Goal: Task Accomplishment & Management: Use online tool/utility

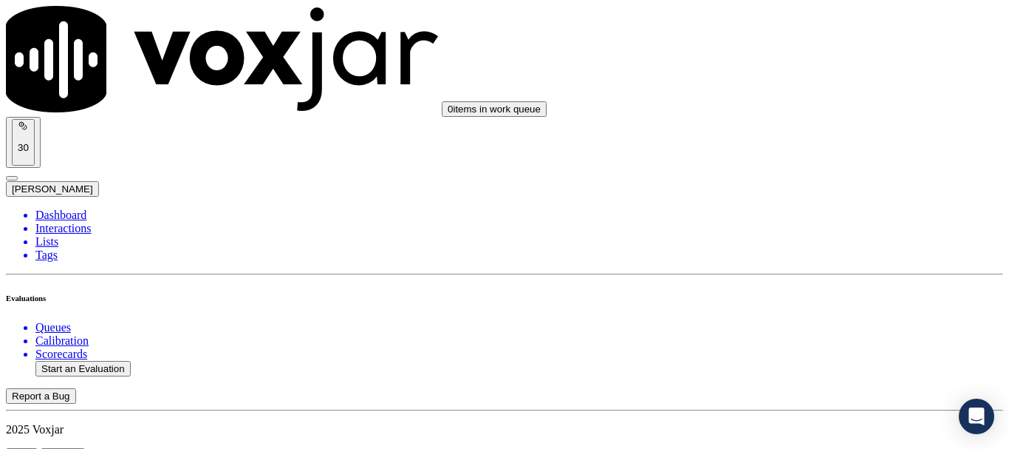
scroll to position [222, 0]
click at [120, 361] on button "Start an Evaluation" at bounding box center [82, 369] width 95 height 16
type input "20250912-144928_2078005378-all.mp3"
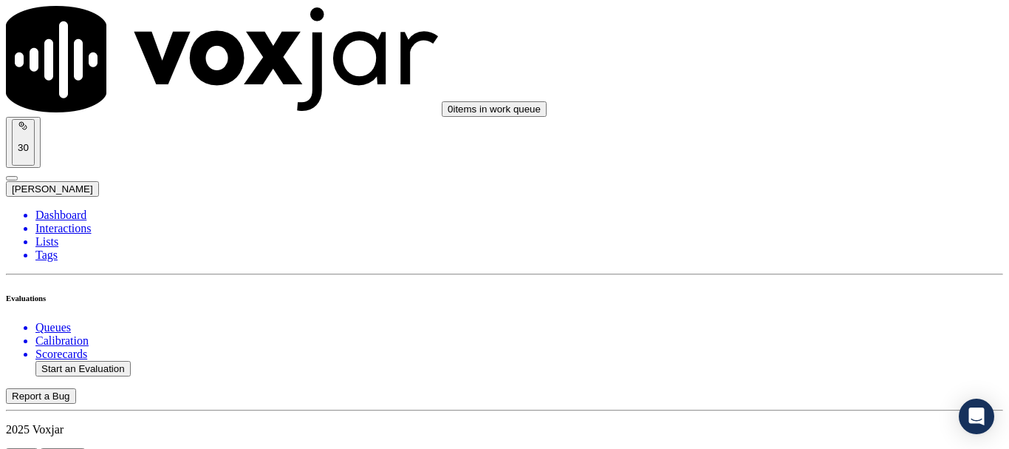
type input "fa"
type input "[DATE]T15:40"
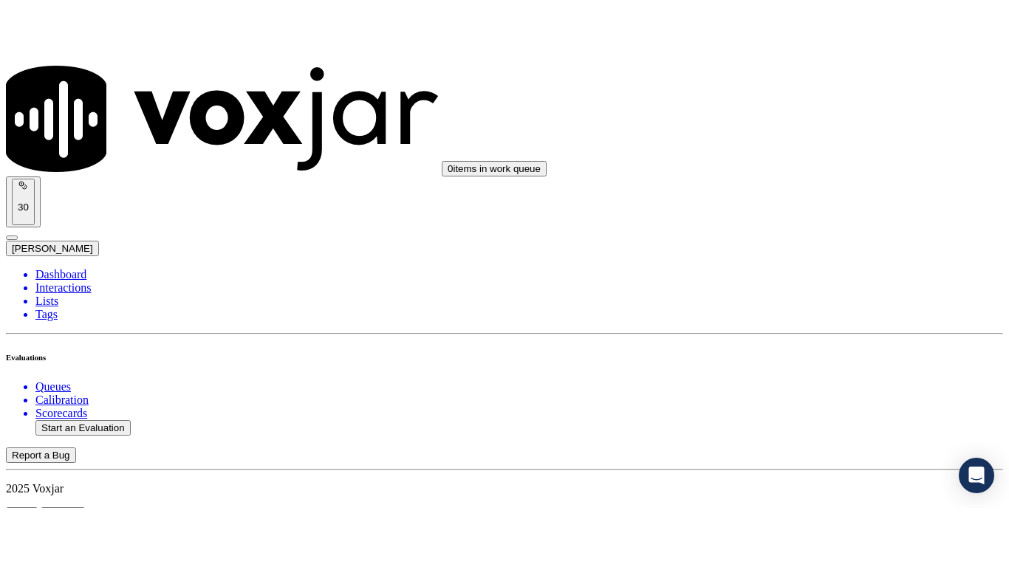
scroll to position [129, 0]
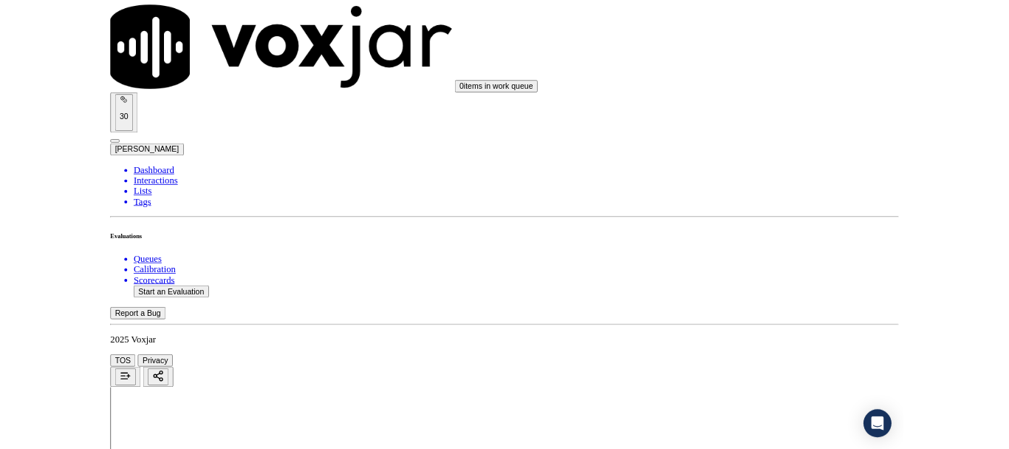
scroll to position [197, 0]
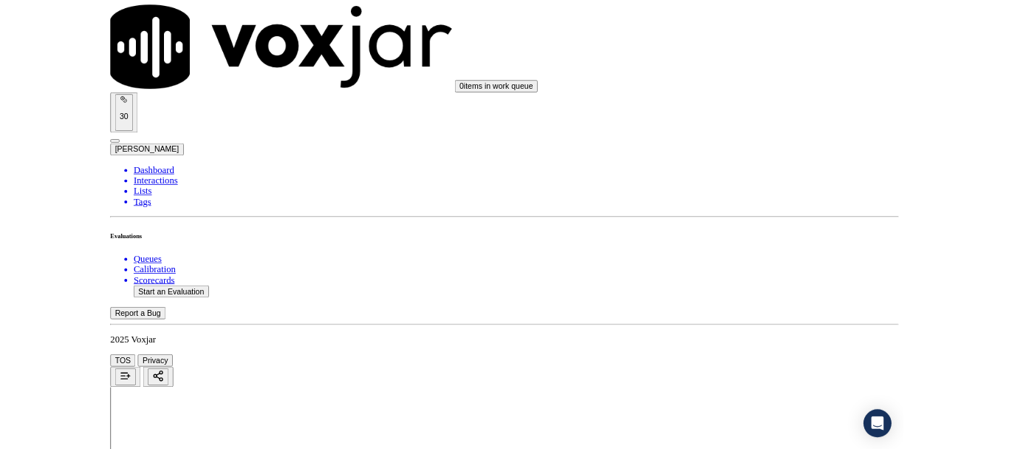
scroll to position [222, 0]
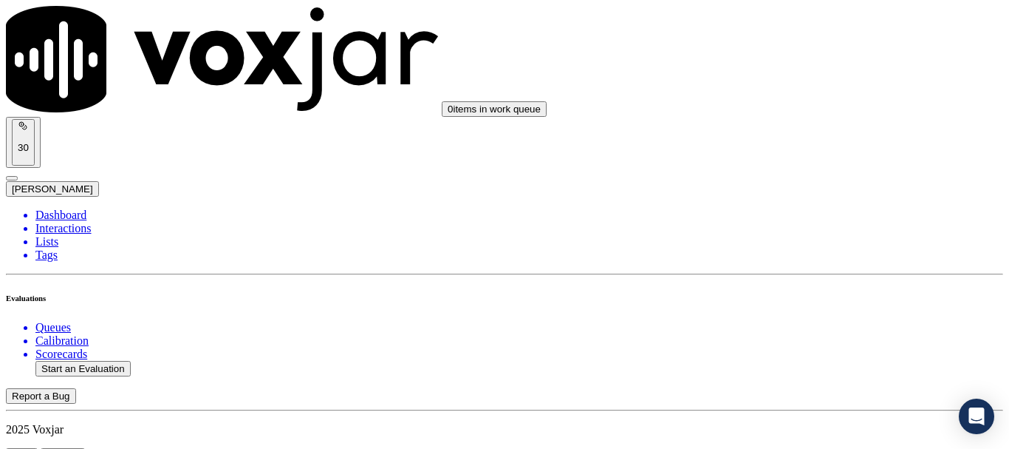
scroll to position [148, 0]
type input "[PERSON_NAME]"
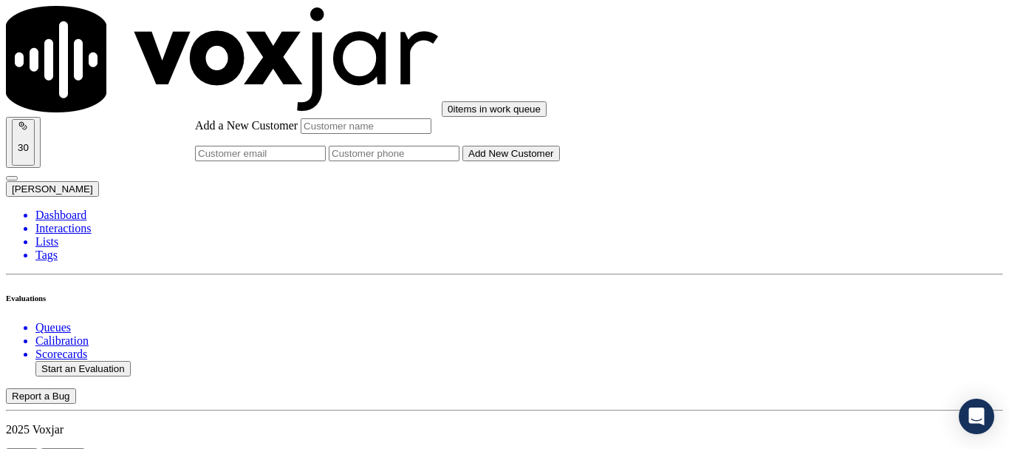
paste input "[PERSON_NAME]"
type input "[PERSON_NAME]"
click at [460, 161] on input "Add a New Customer" at bounding box center [394, 154] width 131 height 16
paste input "2078005378"
paste input "2073109190"
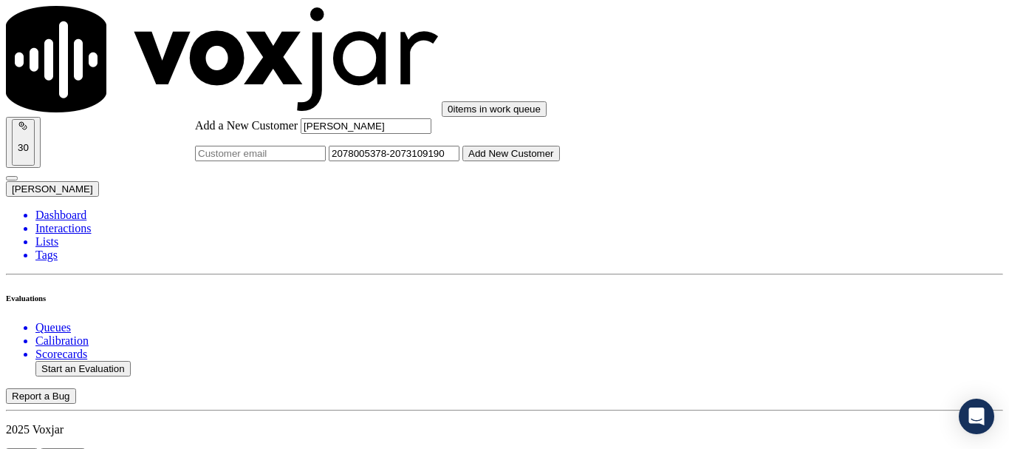
type input "2078005378-2073109190"
click at [560, 161] on button "Add New Customer" at bounding box center [512, 154] width 98 height 16
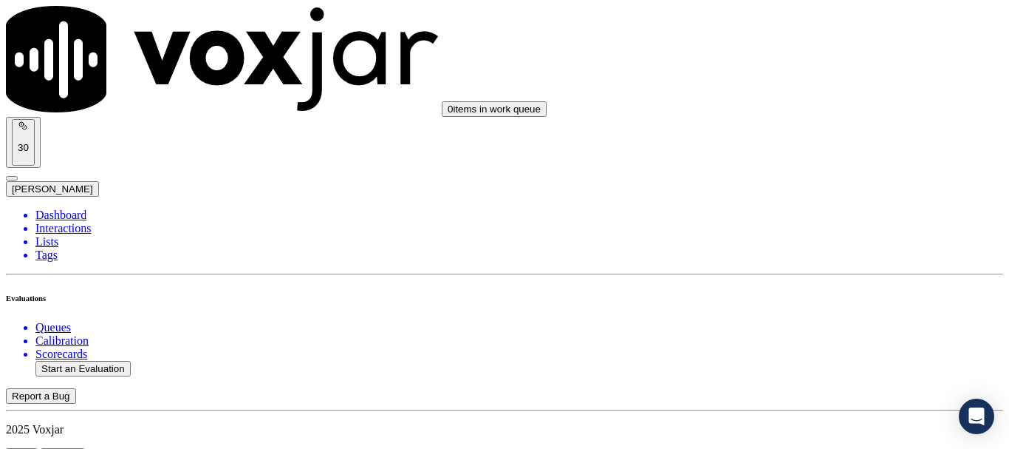
click at [794, 305] on div "Yes" at bounding box center [842, 298] width 188 height 13
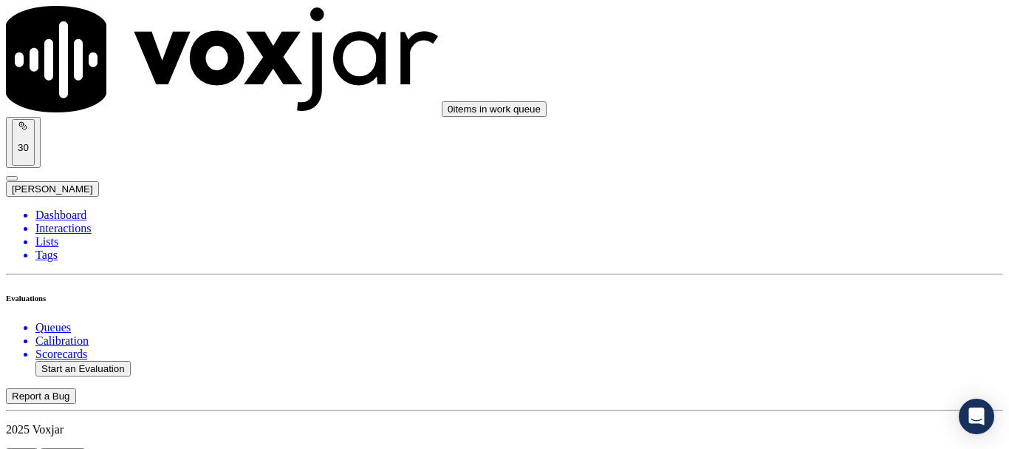
scroll to position [369, 0]
click at [809, 132] on div "Yes" at bounding box center [842, 132] width 188 height 13
click at [819, 339] on div "No" at bounding box center [842, 332] width 188 height 13
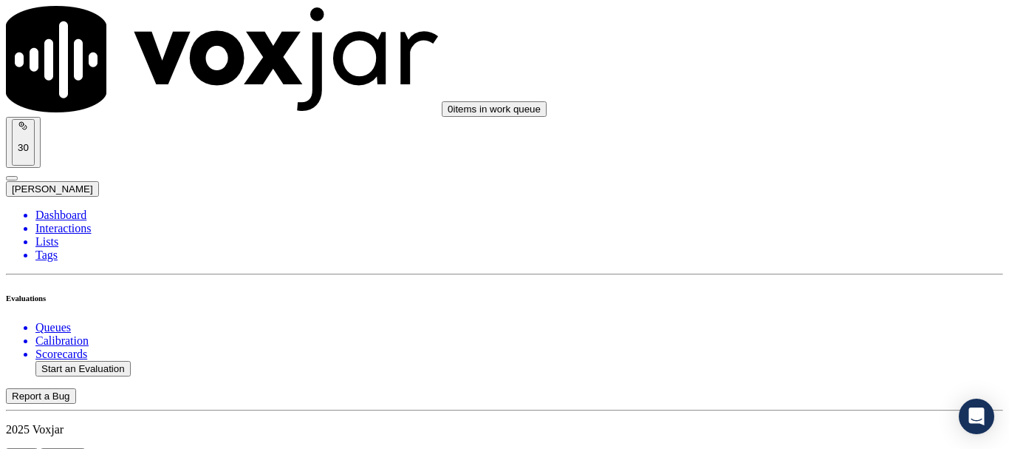
paste textarea ".14sec Agent should have probed whether the call was regarding Electric or Gas,…"
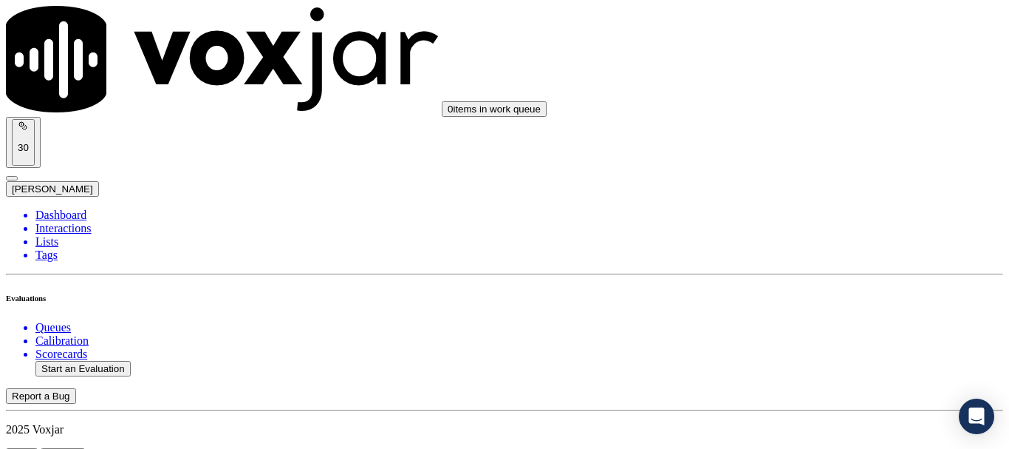
scroll to position [451, 0]
drag, startPoint x: 886, startPoint y: 330, endPoint x: 811, endPoint y: 331, distance: 75.4
type textarea ".12sec Agent should have probed whether the call was regarding Electric or Gas,…"
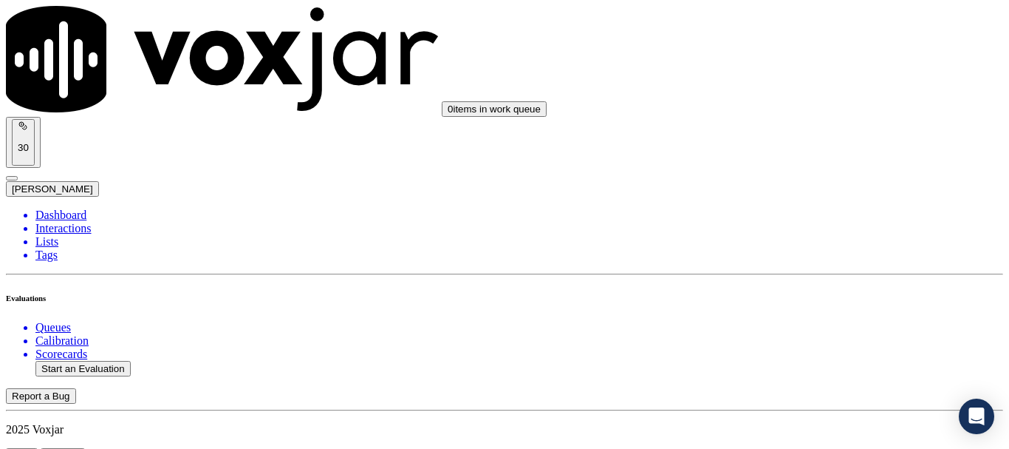
click at [806, 257] on div "N/A" at bounding box center [842, 250] width 188 height 13
click at [812, 201] on div "N/A" at bounding box center [842, 194] width 188 height 13
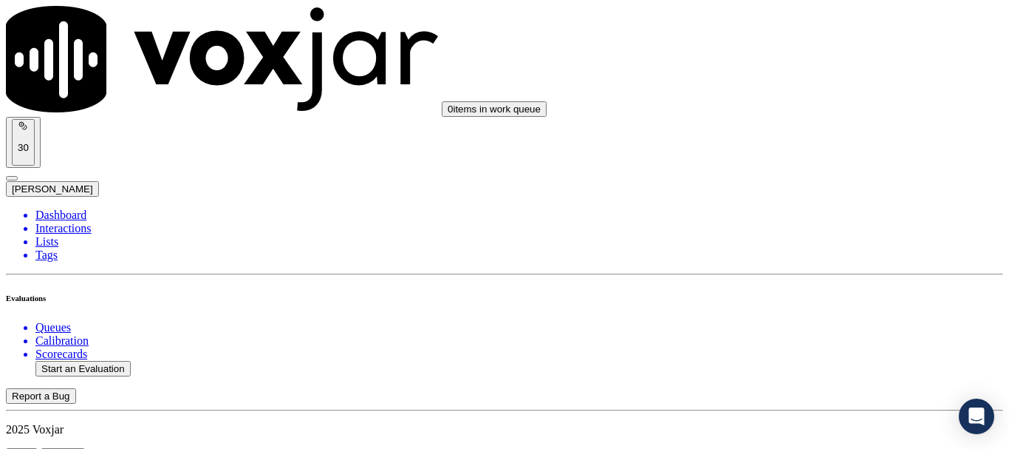
scroll to position [1190, 0]
click at [826, 211] on div "Yes" at bounding box center [842, 206] width 188 height 13
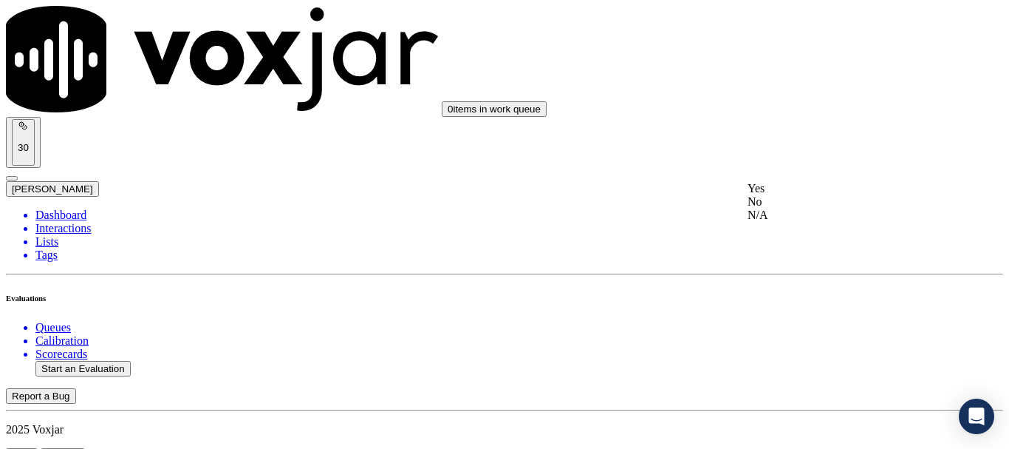
click at [805, 195] on div "Yes" at bounding box center [842, 188] width 188 height 13
click at [807, 191] on div "No" at bounding box center [842, 183] width 188 height 13
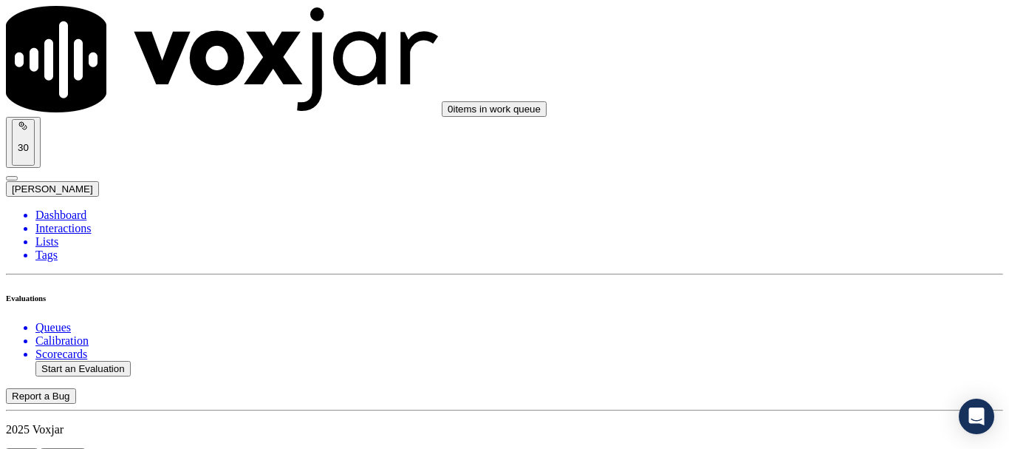
type textarea "14.26sec Eventhough CX clearly stated the email she want to use a wrong email w…"
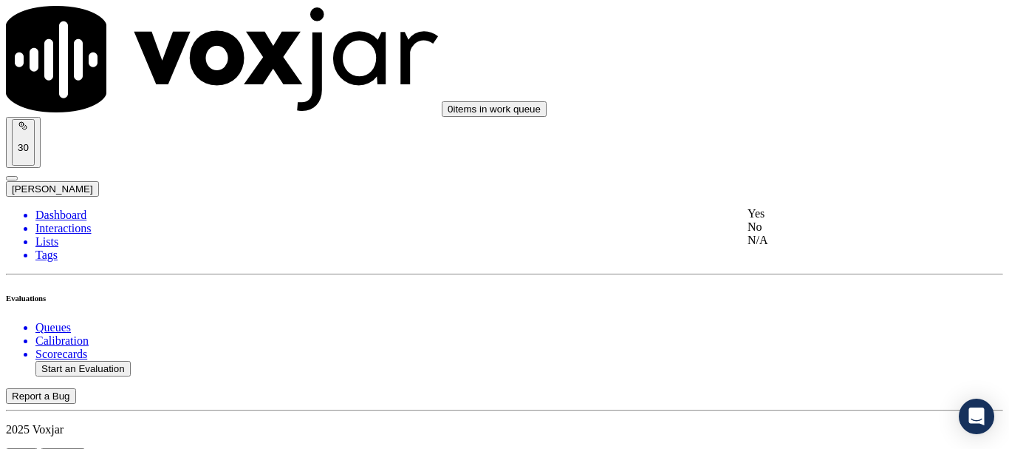
click at [809, 247] on div "N/A" at bounding box center [842, 239] width 188 height 13
click at [815, 220] on div "Yes" at bounding box center [842, 213] width 188 height 13
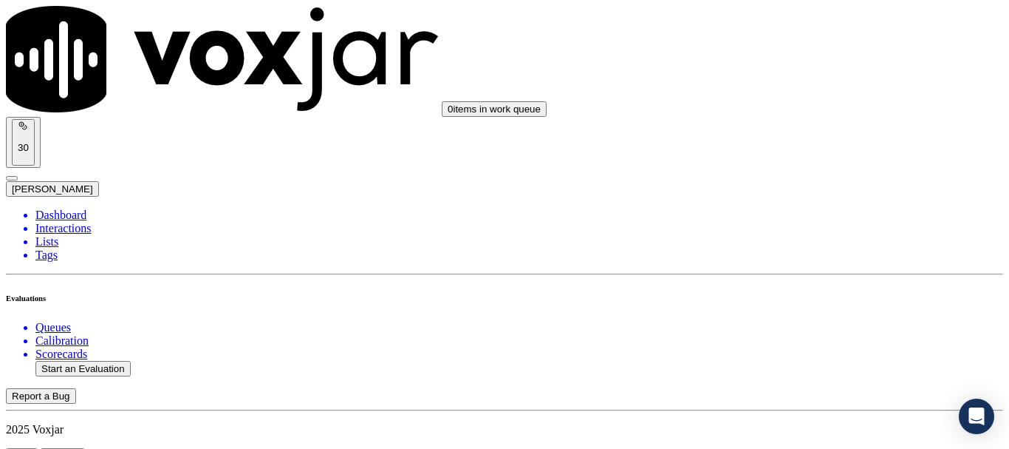
scroll to position [2299, 0]
click at [789, 288] on div "Yes" at bounding box center [842, 281] width 188 height 13
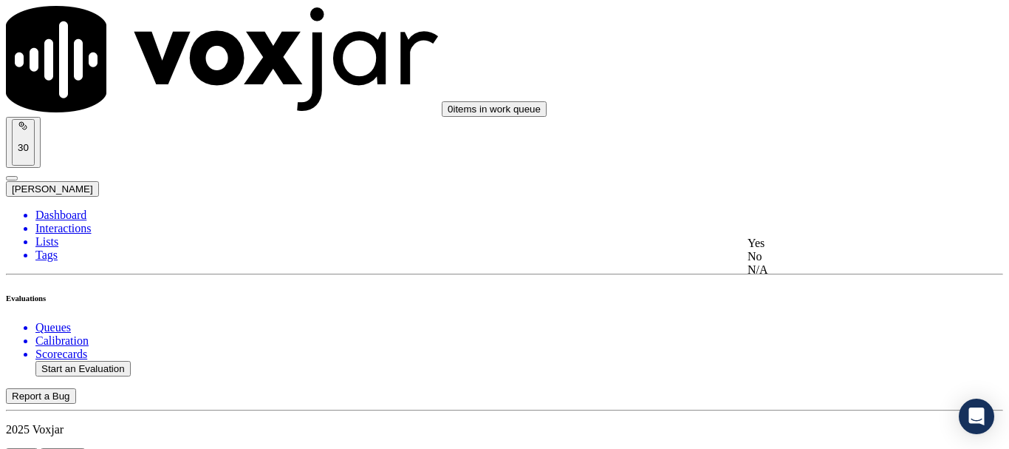
click at [803, 263] on div "No" at bounding box center [842, 256] width 188 height 13
drag, startPoint x: 880, startPoint y: 258, endPoint x: 862, endPoint y: 270, distance: 22.3
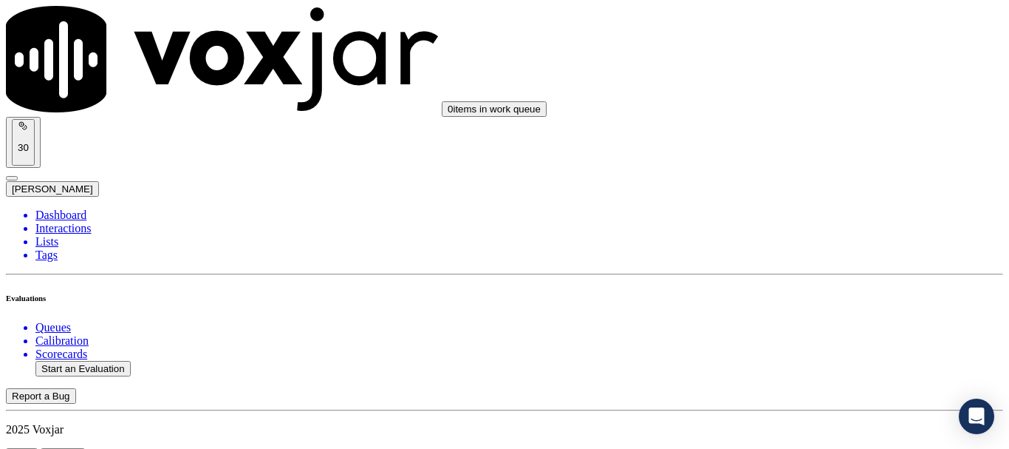
click at [809, 158] on div "No" at bounding box center [842, 151] width 188 height 13
click at [817, 183] on div "Yes" at bounding box center [842, 176] width 188 height 13
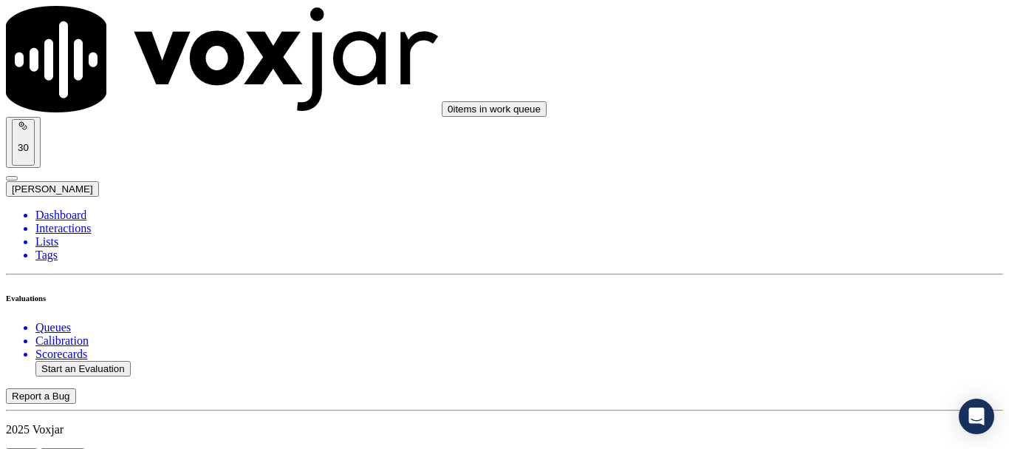
scroll to position [3259, 0]
drag, startPoint x: 821, startPoint y: 194, endPoint x: 816, endPoint y: 200, distance: 8.4
click at [810, 235] on div "No" at bounding box center [842, 228] width 188 height 13
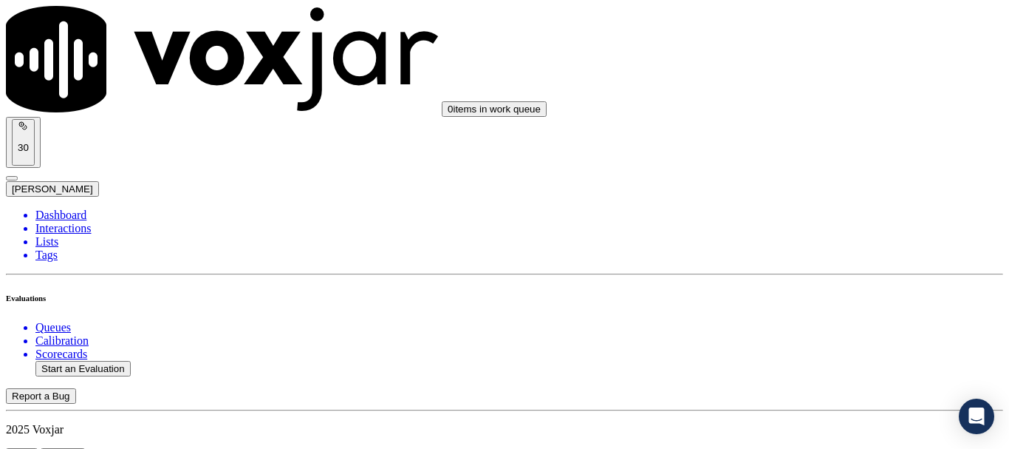
click at [799, 217] on div "No" at bounding box center [842, 210] width 188 height 13
paste textarea "The agent asked the customer whether she wanted to go ahead with the offered pl…"
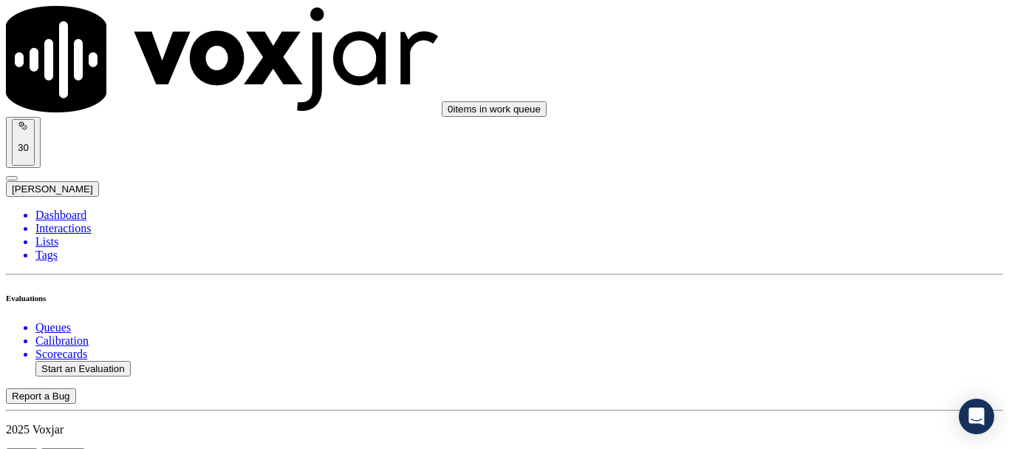
scroll to position [3703, 0]
type textarea "The agent asked the customer whether she wanted to go ahead with the offered pl…"
click at [805, 265] on div "Yes" at bounding box center [842, 257] width 188 height 13
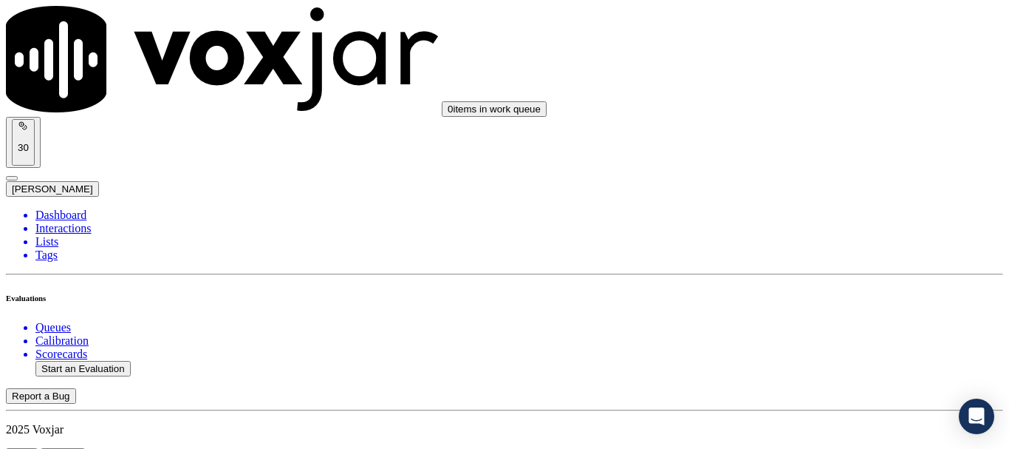
click at [808, 229] on div "Yes" at bounding box center [842, 222] width 188 height 13
drag, startPoint x: 806, startPoint y: 228, endPoint x: 923, endPoint y: 278, distance: 126.8
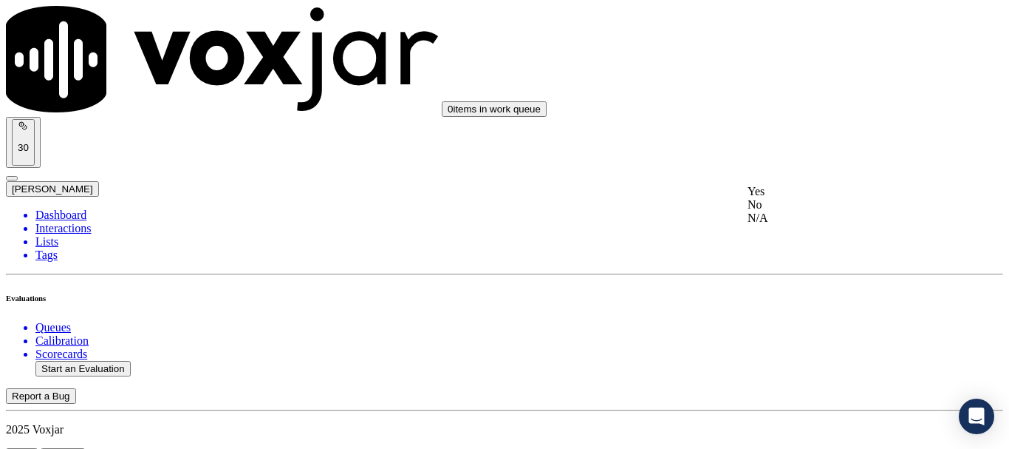
click at [805, 211] on div "No" at bounding box center [842, 204] width 188 height 13
paste textarea "At 15:42, the agent repeated the customer’s address and mailing address questio…"
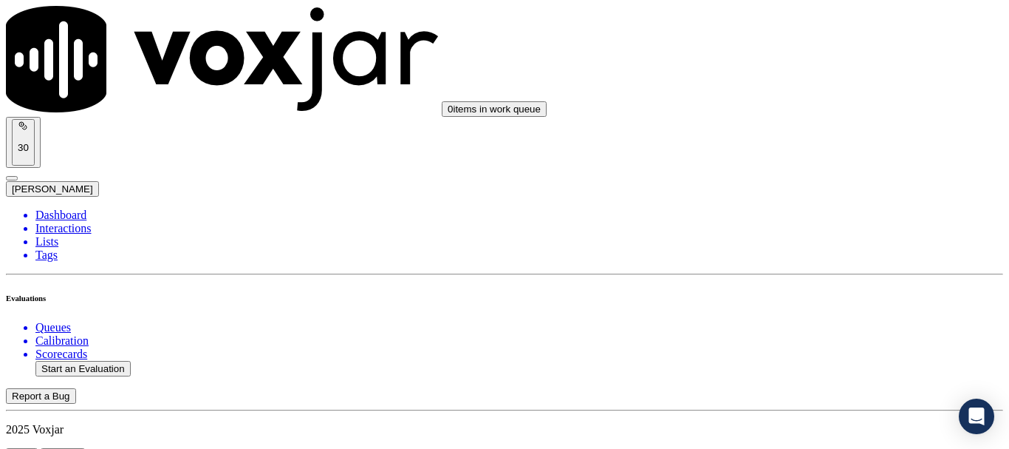
scroll to position [4442, 0]
type textarea "At 15:42, the agent repeated the customer’s address and mailing address questio…"
click at [837, 241] on div "Yes" at bounding box center [842, 234] width 188 height 13
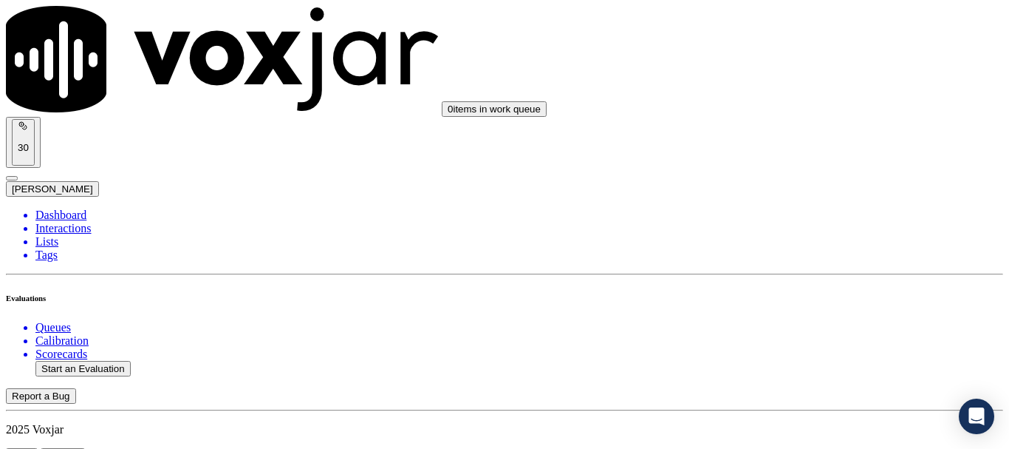
click at [819, 310] on div "No" at bounding box center [842, 303] width 188 height 13
click at [107, 361] on button "Start an Evaluation" at bounding box center [82, 369] width 95 height 16
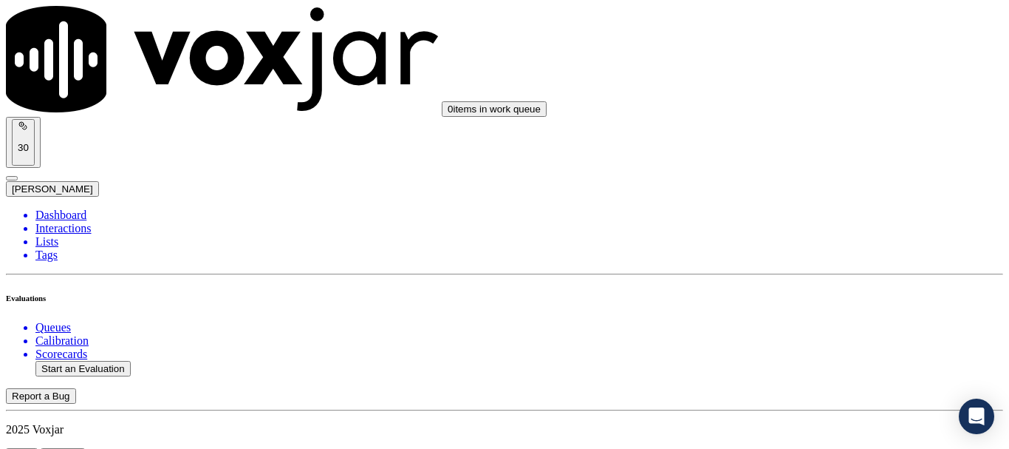
type input "20250912-114412_6096183801-all.mp3"
type input "isis"
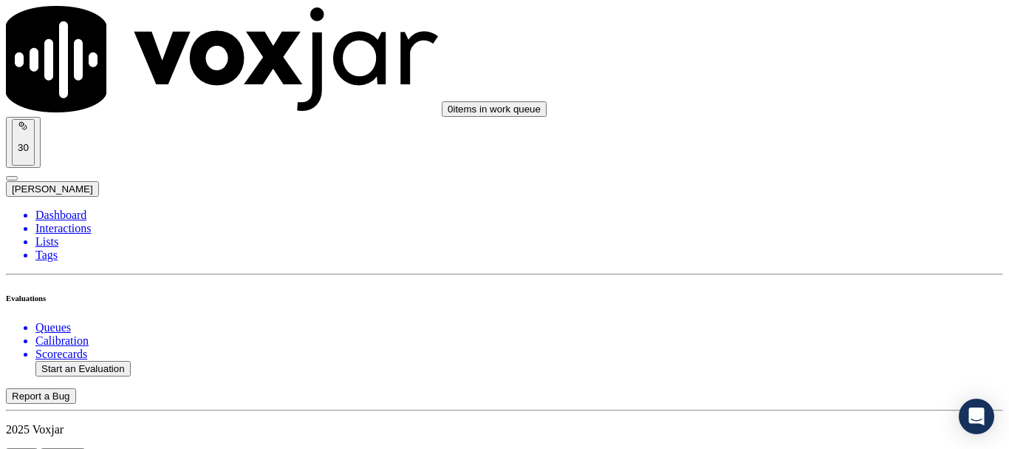
type input "[DATE]T16:14"
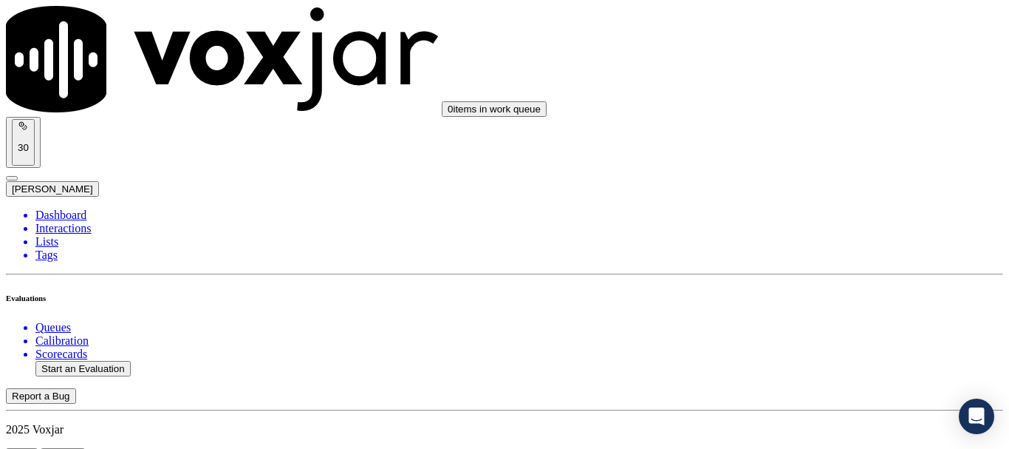
scroll to position [148, 0]
type input "[PERSON_NAME]"
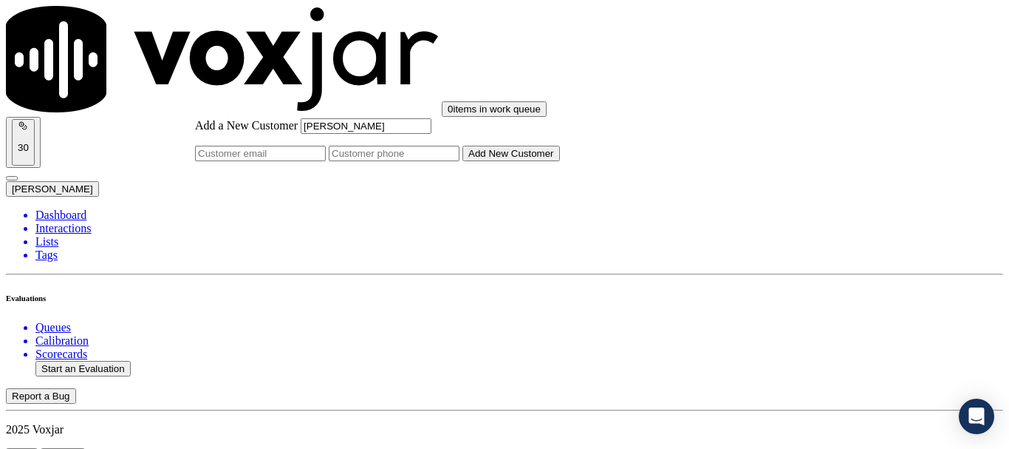
type input "[PERSON_NAME]"
drag, startPoint x: 636, startPoint y: 228, endPoint x: 604, endPoint y: 236, distance: 33.5
click at [460, 161] on input "Add a New Customer" at bounding box center [394, 154] width 131 height 16
paste input "6096183801"
type input "6096183801"
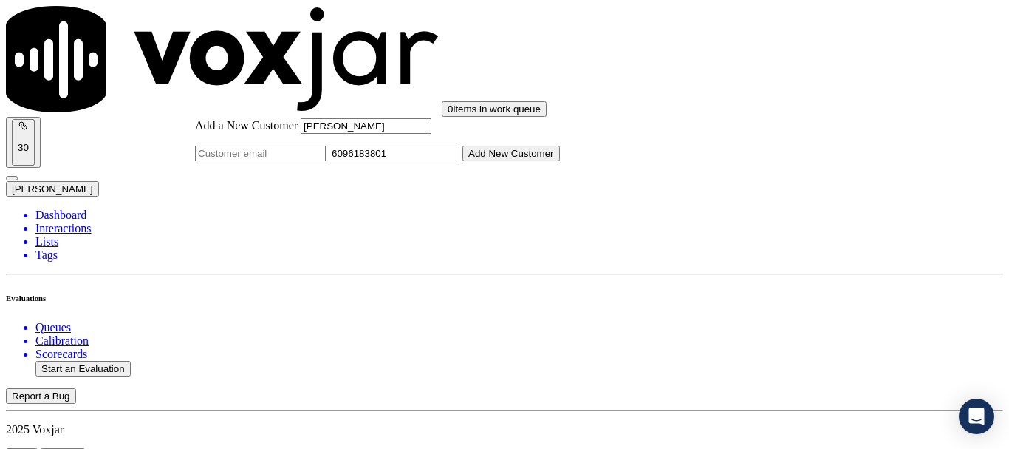
click at [560, 161] on button "Add New Customer" at bounding box center [512, 154] width 98 height 16
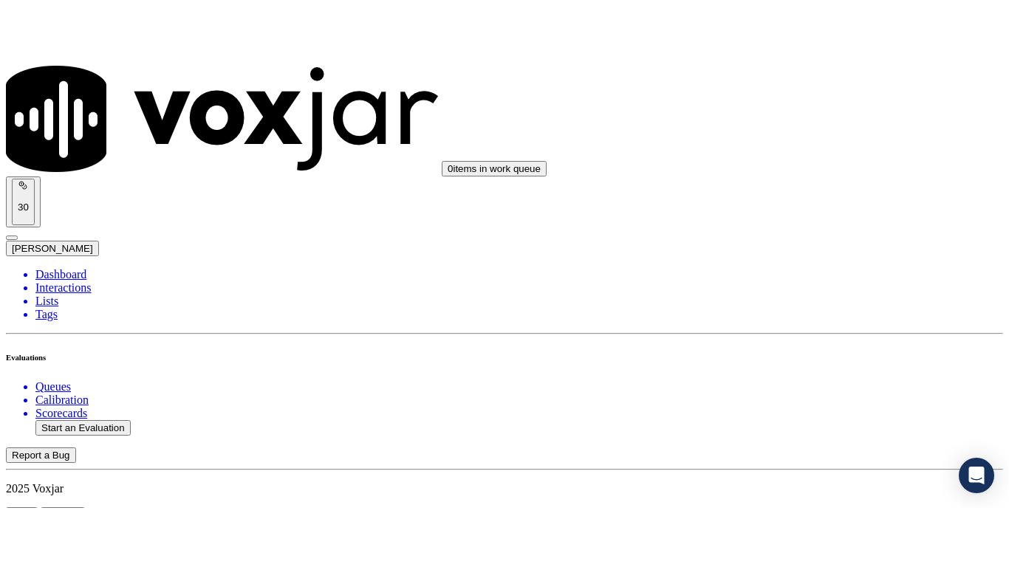
scroll to position [327, 0]
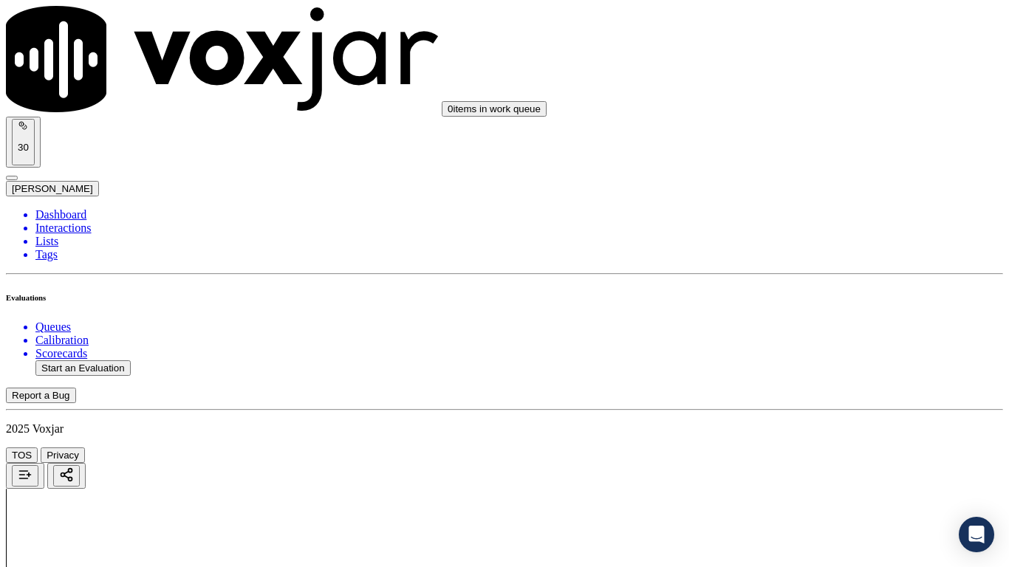
scroll to position [222, 0]
drag, startPoint x: 820, startPoint y: 55, endPoint x: 819, endPoint y: 64, distance: 8.9
click at [817, 81] on div "Yes" at bounding box center [842, 76] width 188 height 13
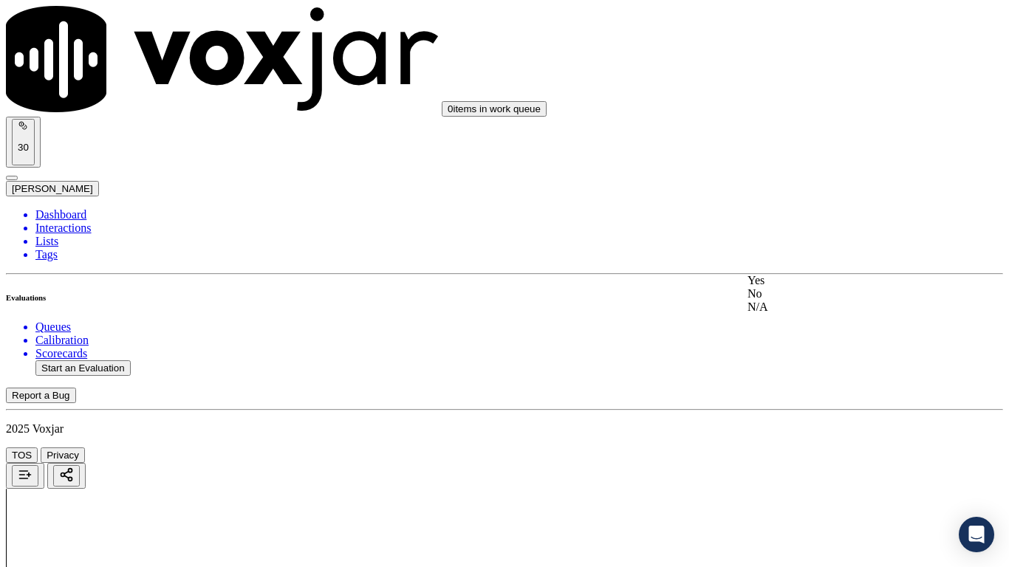
click at [809, 287] on div "Yes" at bounding box center [842, 280] width 188 height 13
click at [803, 448] on div "Yes" at bounding box center [842, 466] width 188 height 13
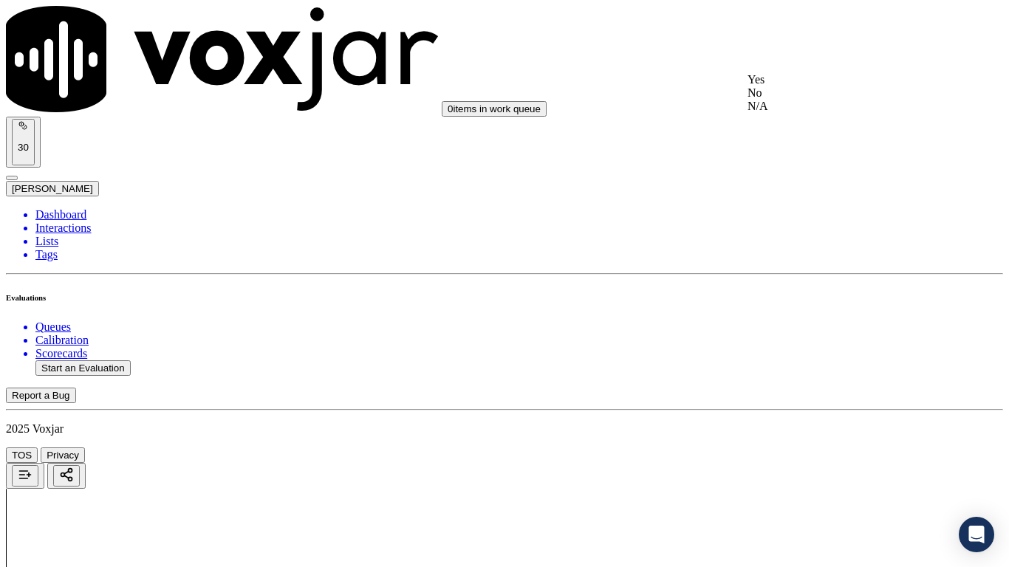
click at [793, 113] on div "N/A" at bounding box center [842, 106] width 188 height 13
click at [816, 352] on div "N/A" at bounding box center [842, 345] width 188 height 13
click at [800, 398] on div "Yes" at bounding box center [842, 391] width 188 height 13
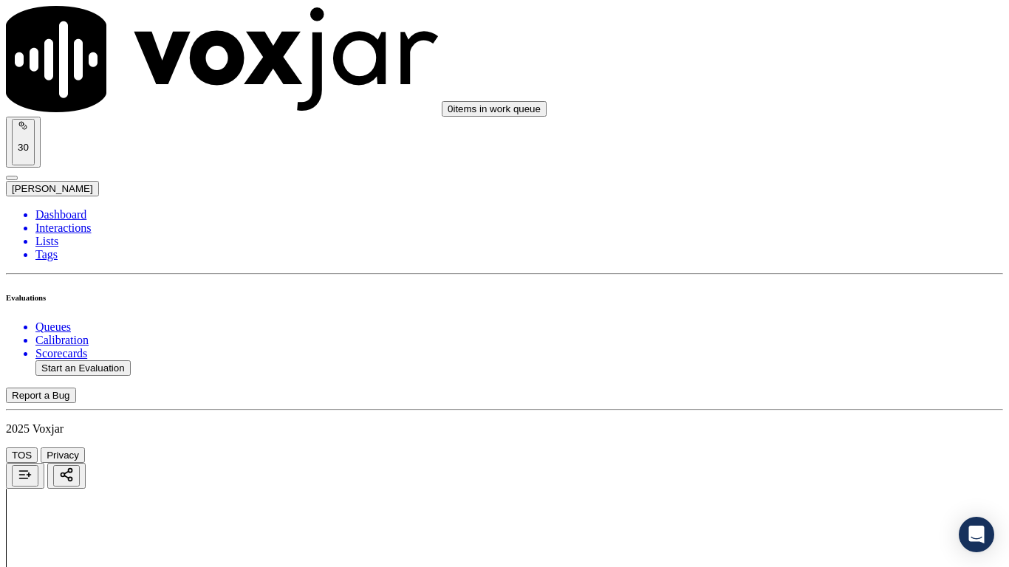
scroll to position [1404, 0]
click at [808, 120] on div "Yes" at bounding box center [842, 118] width 188 height 13
click at [825, 329] on div "Yes" at bounding box center [842, 322] width 188 height 13
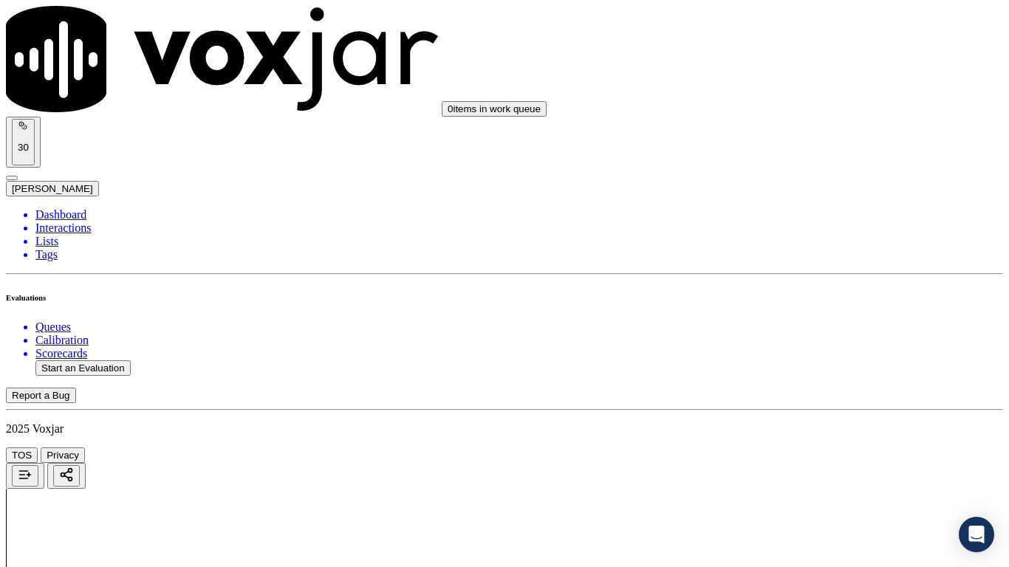
click at [801, 401] on div "Yes" at bounding box center [842, 394] width 188 height 13
click at [812, 214] on div "Yes" at bounding box center [842, 212] width 188 height 13
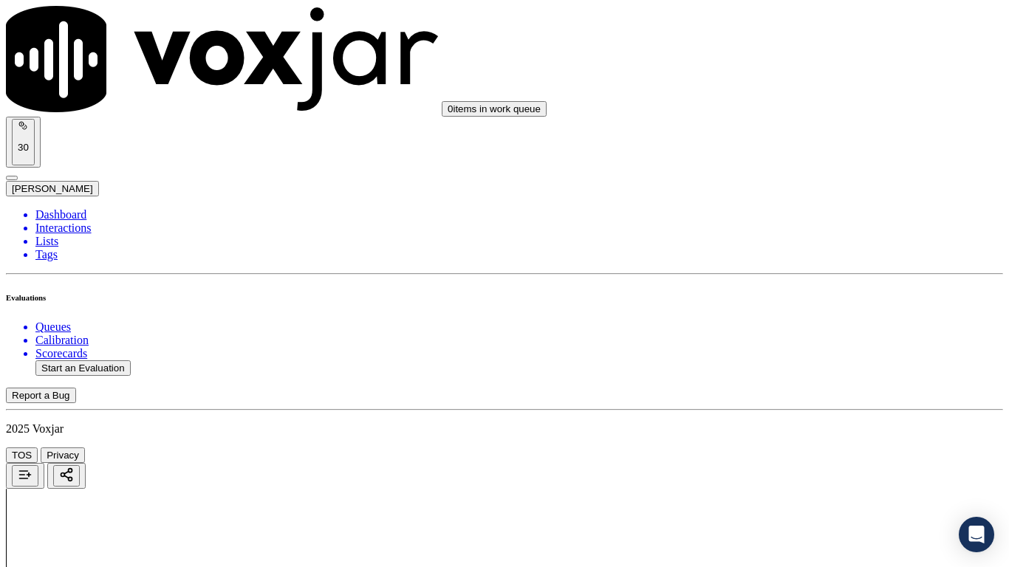
click at [814, 392] on div "Yes" at bounding box center [842, 388] width 188 height 13
click at [795, 249] on div "Yes" at bounding box center [842, 242] width 188 height 13
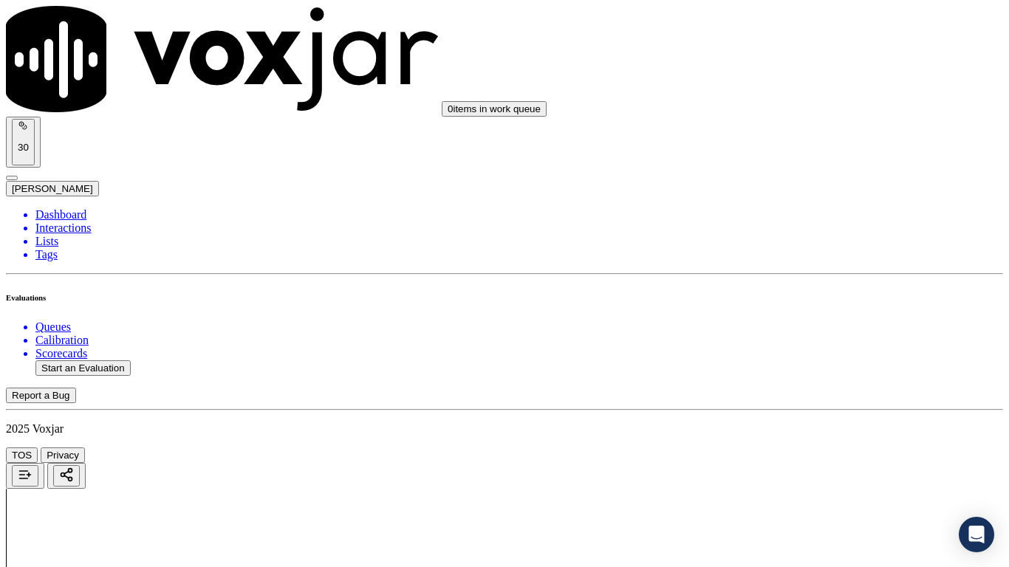
click at [810, 434] on div "Yes" at bounding box center [842, 428] width 188 height 13
drag, startPoint x: 780, startPoint y: 138, endPoint x: 786, endPoint y: 160, distance: 22.2
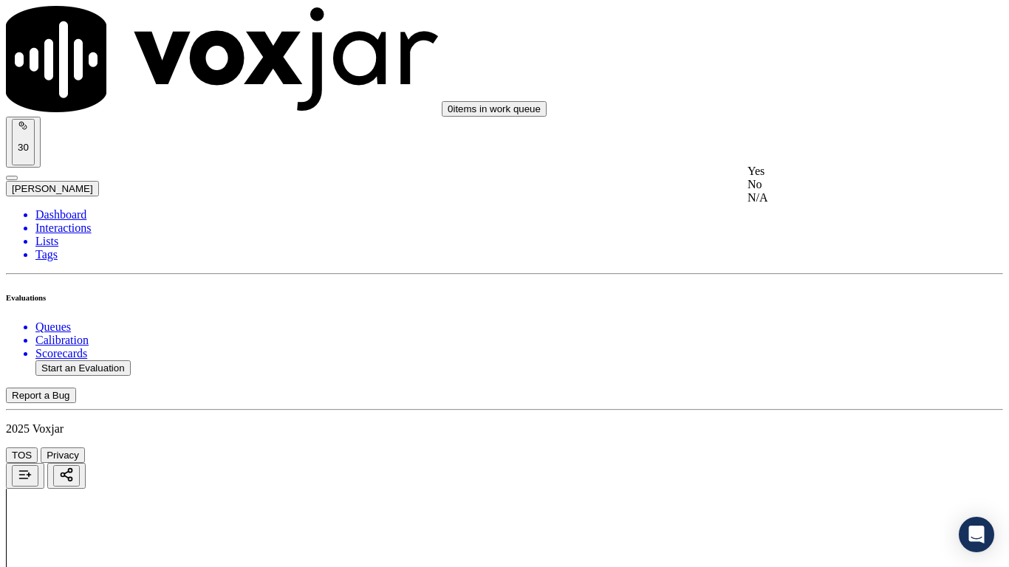
click at [791, 173] on div "Yes" at bounding box center [842, 171] width 188 height 13
click at [814, 364] on div "Yes" at bounding box center [842, 357] width 188 height 13
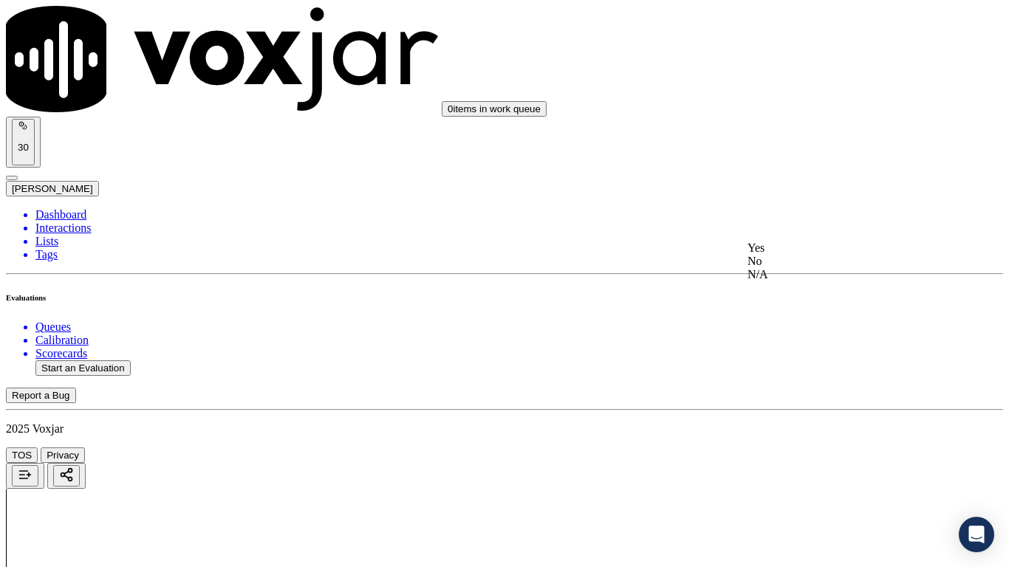
click at [795, 251] on div "Yes" at bounding box center [842, 248] width 188 height 13
click at [801, 125] on div "Yes" at bounding box center [842, 118] width 188 height 13
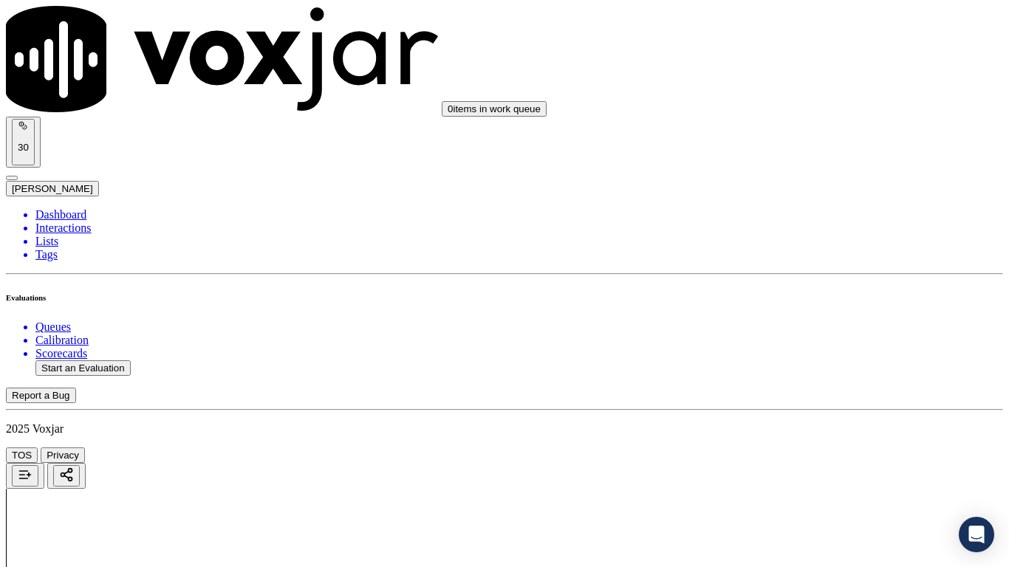
click at [806, 217] on div "Yes" at bounding box center [842, 212] width 188 height 13
click at [808, 448] on div "Yes" at bounding box center [842, 477] width 188 height 13
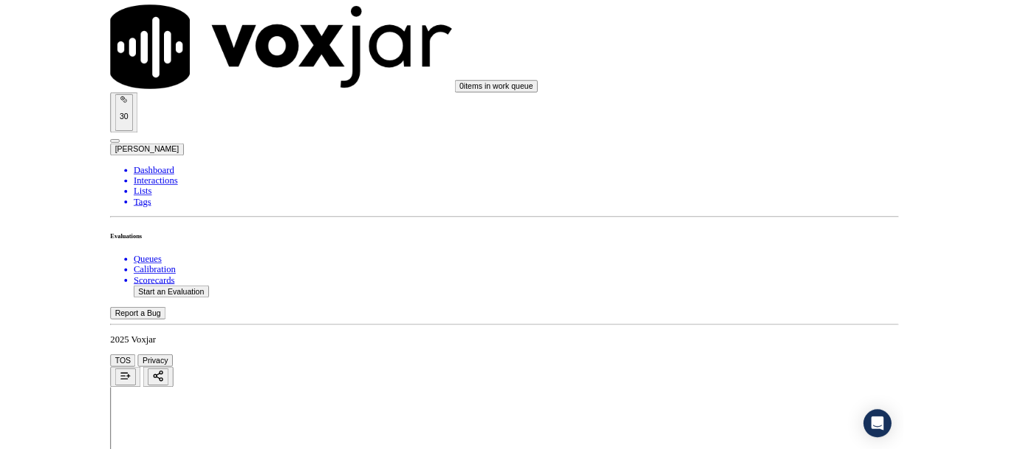
scroll to position [4088, 0]
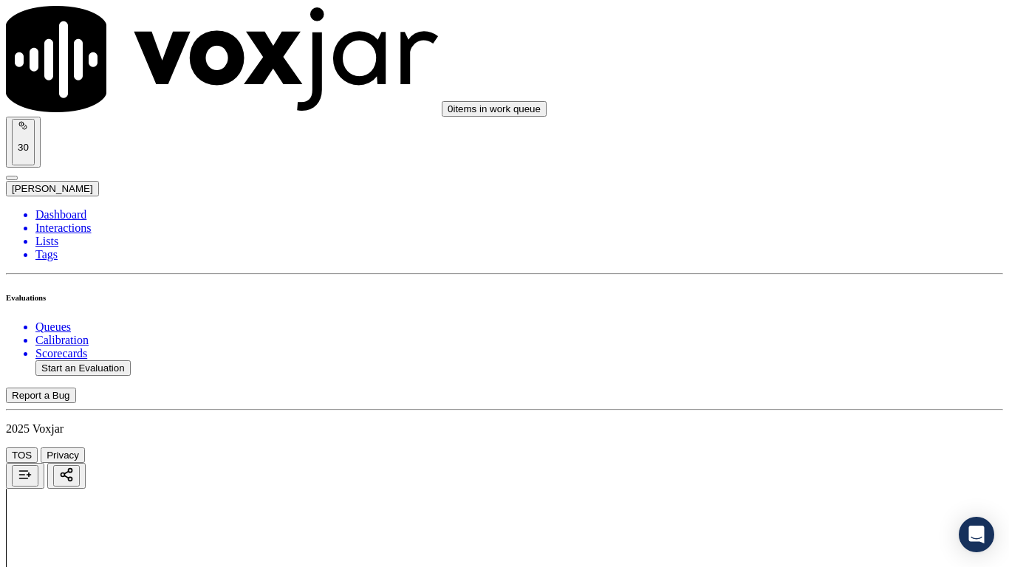
click at [805, 198] on div "Yes" at bounding box center [842, 195] width 188 height 13
click at [807, 406] on div "Yes" at bounding box center [842, 399] width 188 height 13
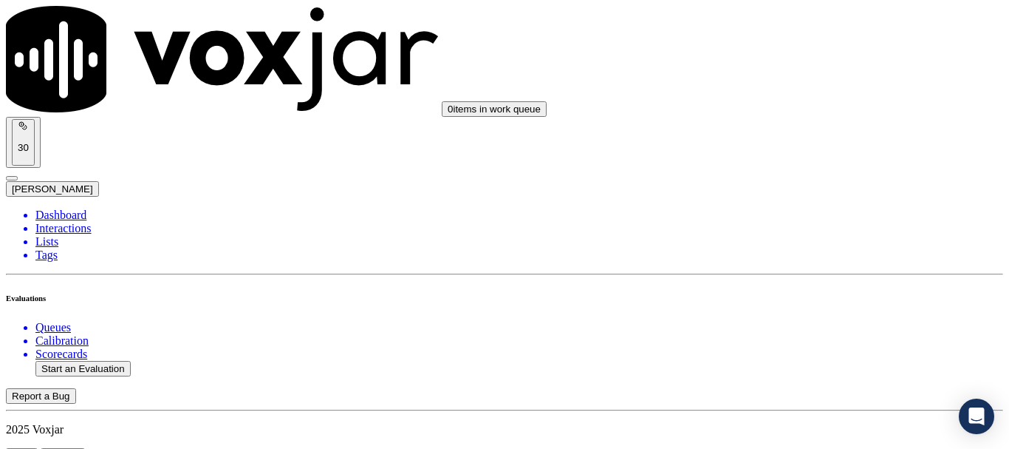
click at [116, 361] on button "Start an Evaluation" at bounding box center [82, 369] width 95 height 16
type input "20250912-173758_7327579401-all.mp3"
type input "[PERSON_NAME]"
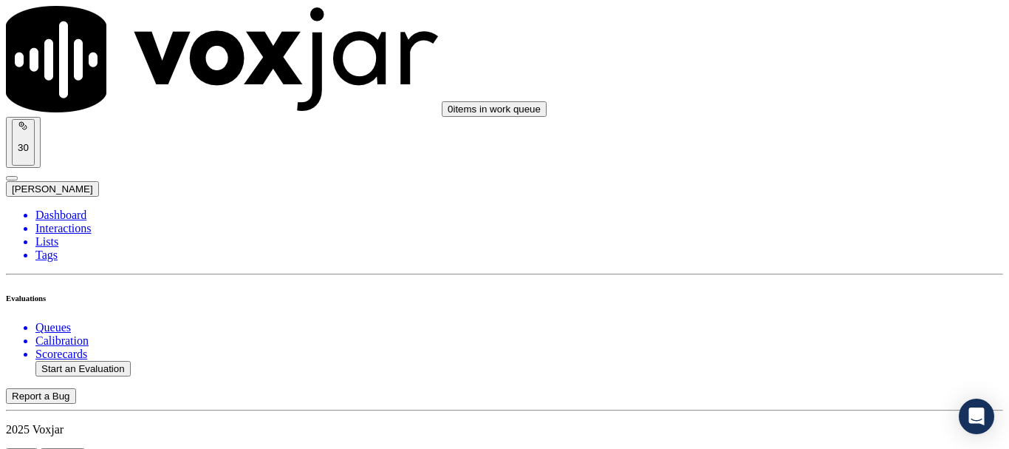
type input "[DATE]T16:37"
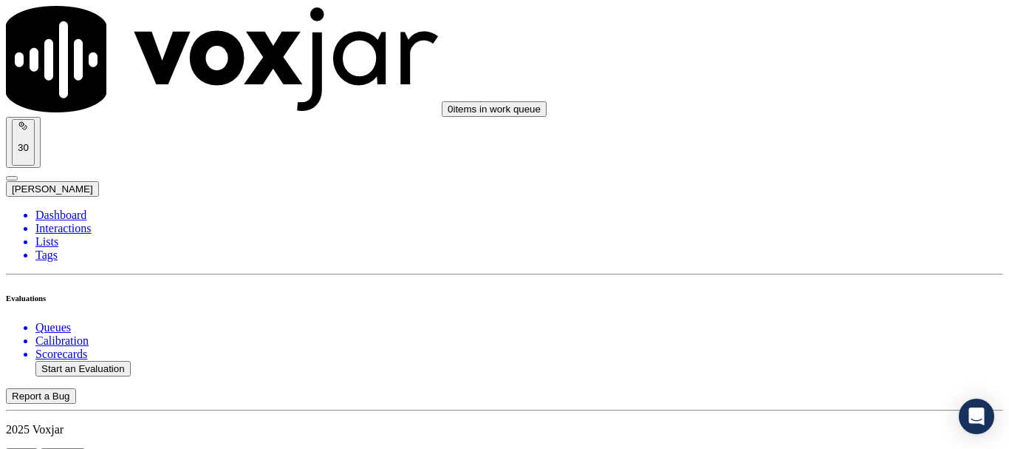
scroll to position [148, 0]
paste input "[PERSON_NAME]"
type input "[PERSON_NAME]"
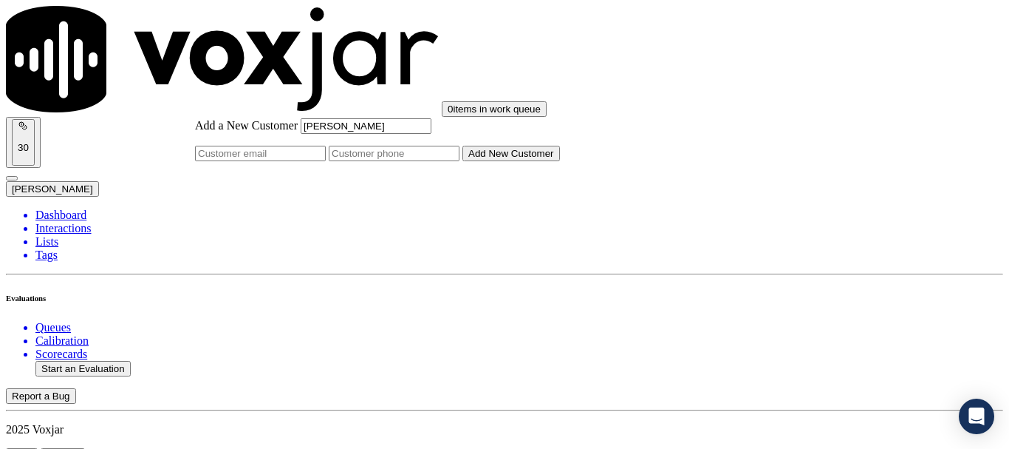
type input "[PERSON_NAME]"
click at [460, 161] on input "Add a New Customer" at bounding box center [394, 154] width 131 height 16
paste input "327579401"
type input "327579401"
click at [560, 161] on button "Add New Customer" at bounding box center [512, 154] width 98 height 16
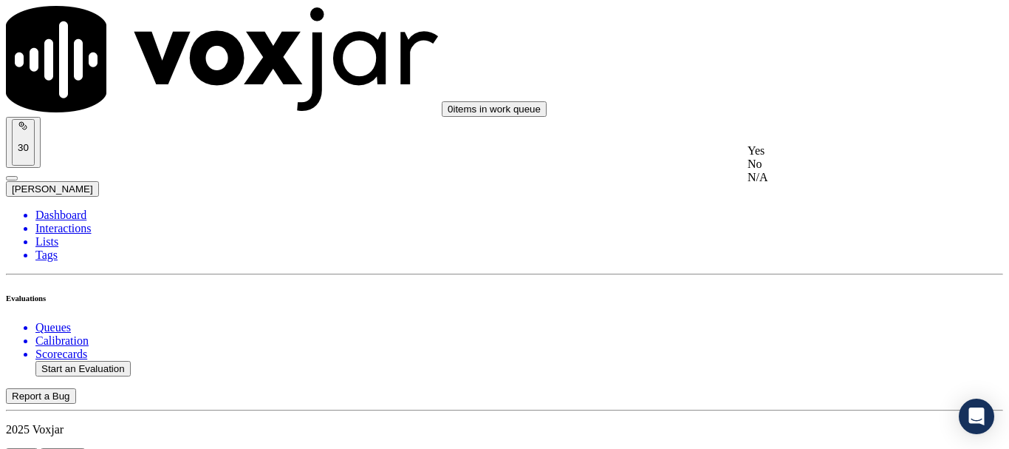
click at [831, 157] on div "Yes" at bounding box center [842, 150] width 188 height 13
click at [828, 357] on div "Yes" at bounding box center [842, 354] width 188 height 13
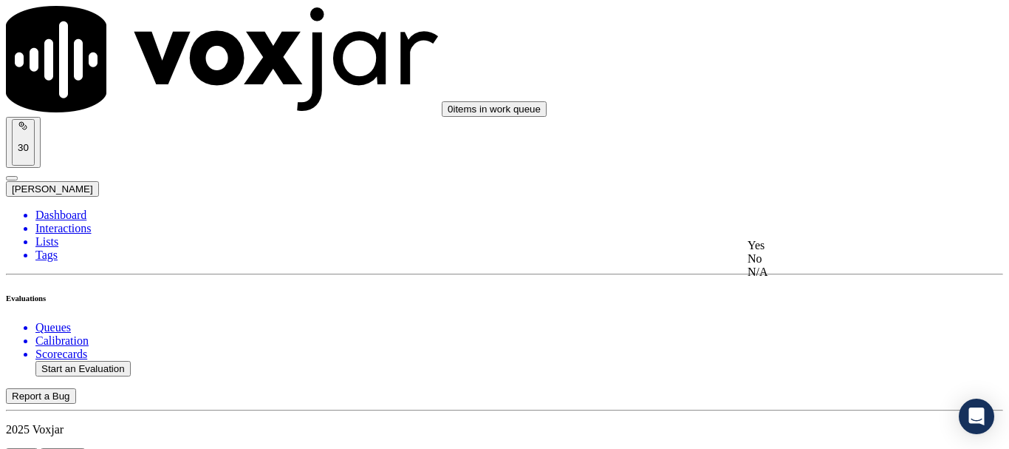
click at [811, 249] on div "Yes" at bounding box center [842, 245] width 188 height 13
click at [813, 261] on div "N/A" at bounding box center [842, 254] width 188 height 13
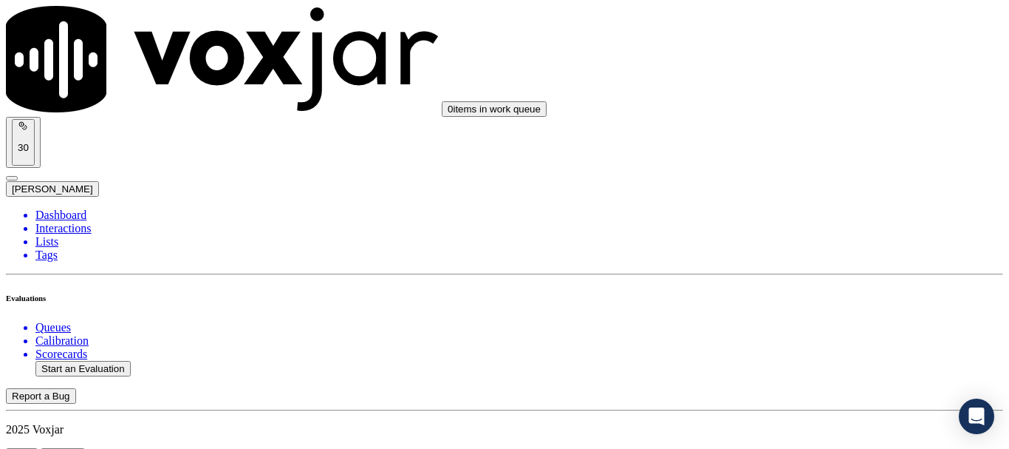
click at [806, 279] on div "N/A" at bounding box center [842, 271] width 188 height 13
click at [806, 217] on div "Yes" at bounding box center [842, 209] width 188 height 13
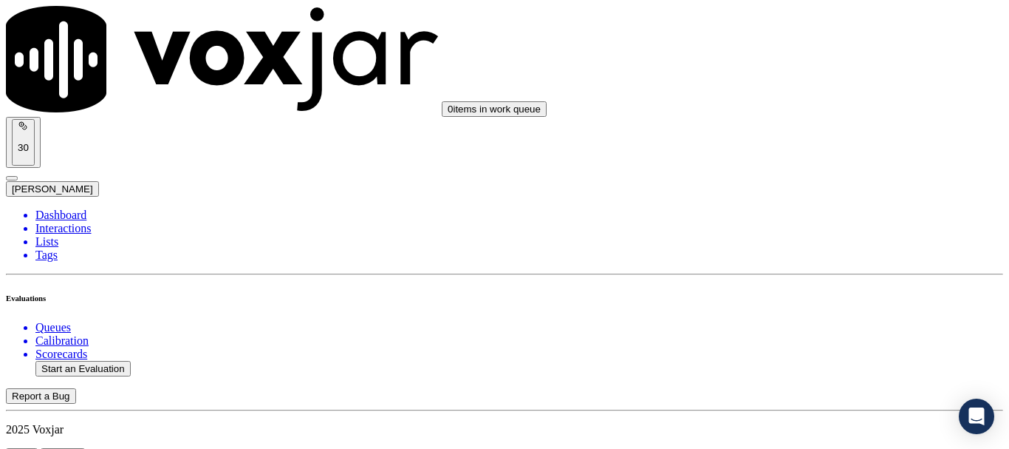
click at [784, 304] on div "Yes" at bounding box center [842, 299] width 188 height 13
click at [807, 255] on div "Yes" at bounding box center [842, 248] width 188 height 13
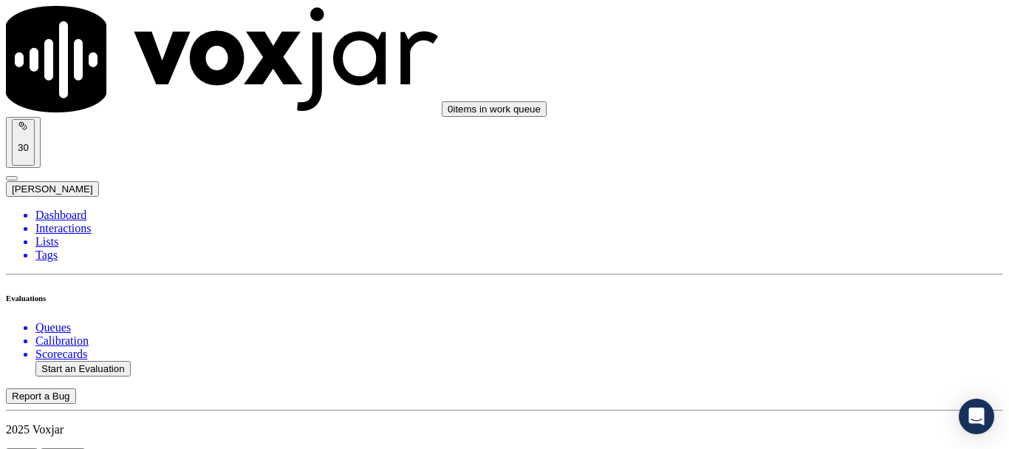
click at [791, 327] on div "Yes" at bounding box center [842, 320] width 188 height 13
click at [809, 140] on div "Yes" at bounding box center [842, 138] width 188 height 13
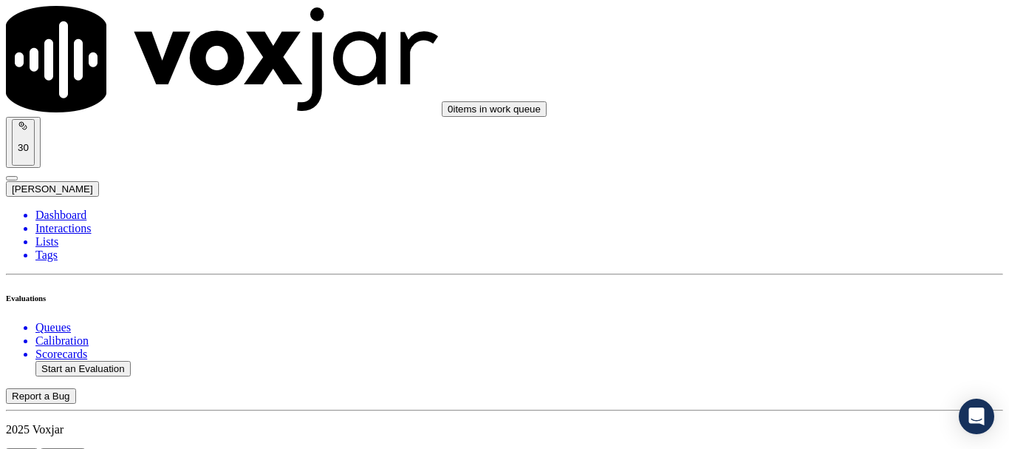
scroll to position [2217, 0]
click at [797, 214] on div "Yes" at bounding box center [842, 206] width 188 height 13
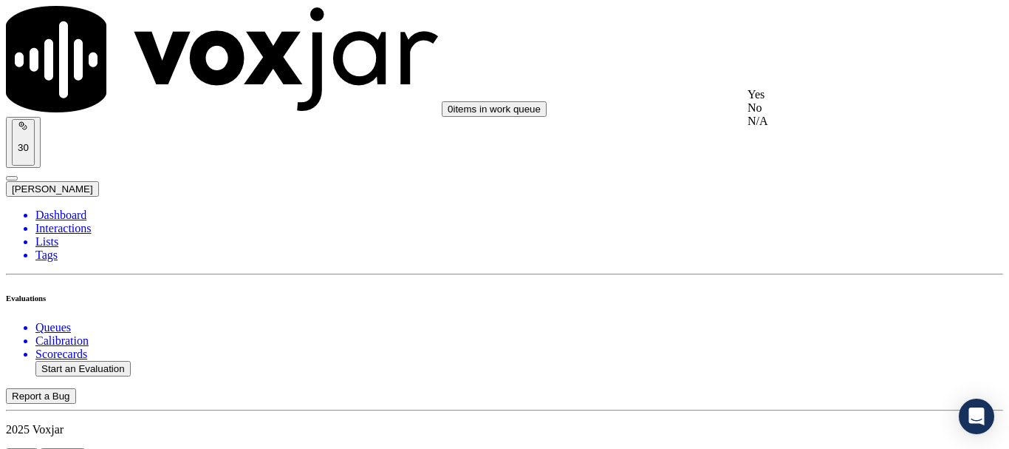
click at [799, 101] on div "Yes" at bounding box center [842, 94] width 188 height 13
click at [811, 287] on div "Yes" at bounding box center [842, 280] width 188 height 13
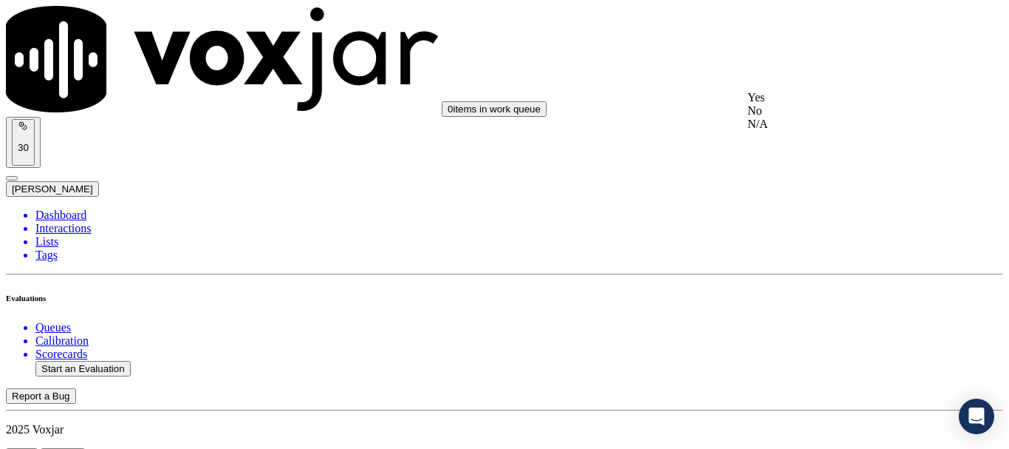
click at [811, 101] on div "Yes" at bounding box center [842, 97] width 188 height 13
click at [838, 287] on div "Yes" at bounding box center [842, 283] width 188 height 13
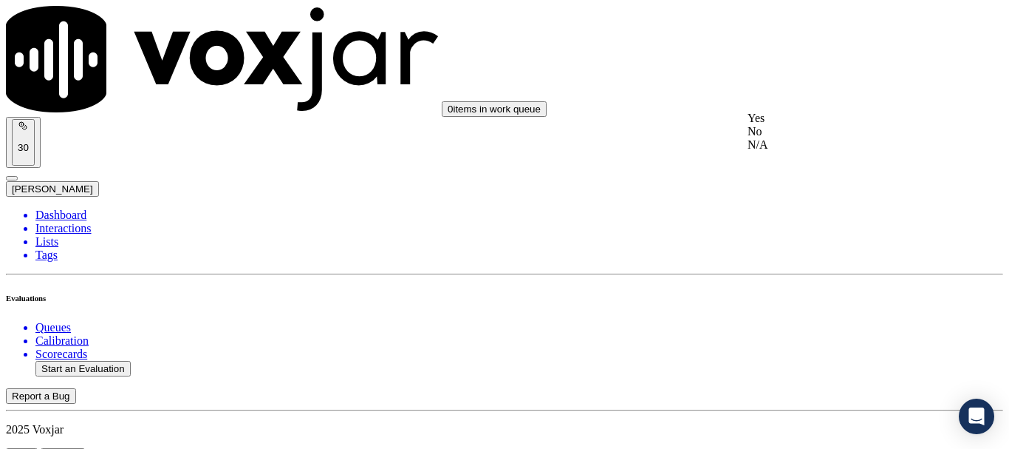
click at [796, 125] on div "Yes" at bounding box center [842, 118] width 188 height 13
click at [794, 329] on div "Yes" at bounding box center [842, 322] width 188 height 13
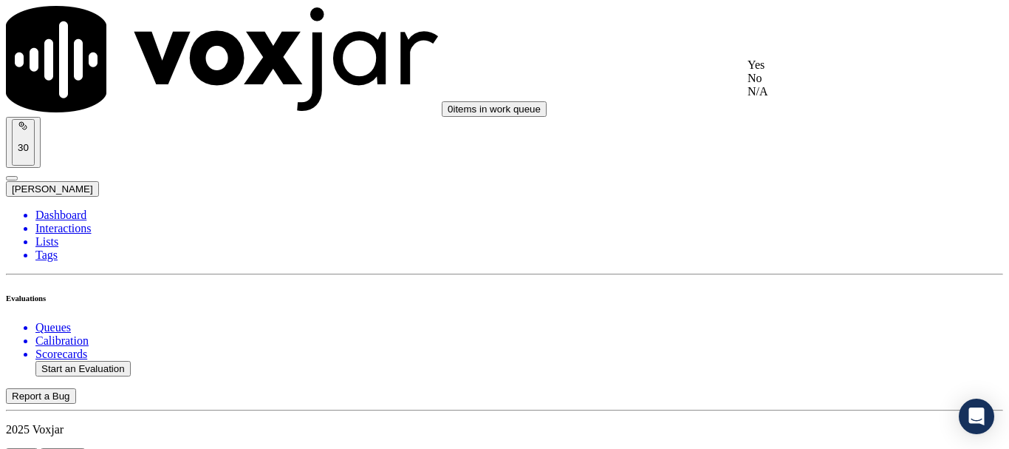
click at [788, 72] on div "Yes" at bounding box center [842, 64] width 188 height 13
click at [800, 336] on div "Yes" at bounding box center [842, 329] width 188 height 13
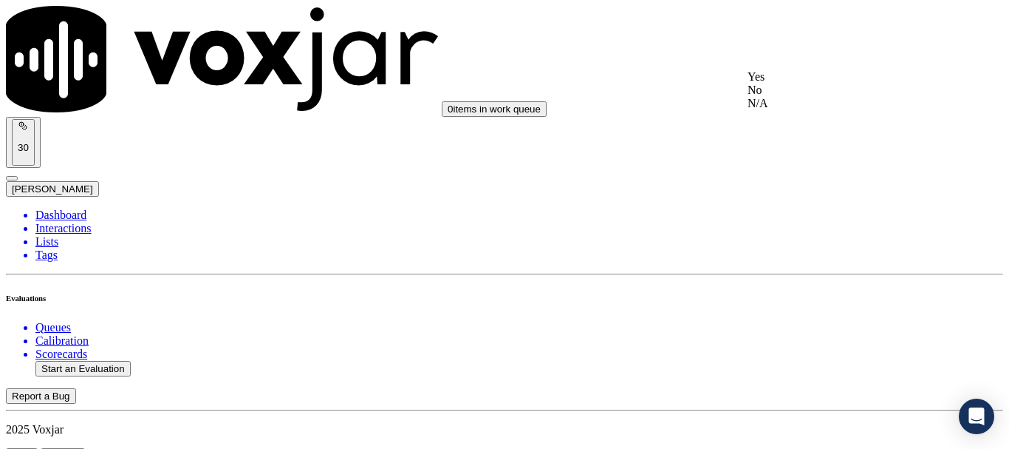
click at [786, 83] on div "Yes" at bounding box center [842, 76] width 188 height 13
click at [788, 287] on div "Yes" at bounding box center [842, 280] width 188 height 13
